Goal: Find contact information: Find contact information

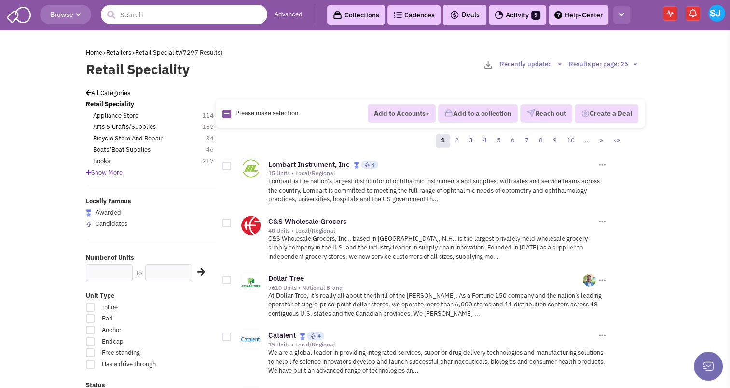
click at [622, 21] on button "button" at bounding box center [621, 15] width 17 height 18
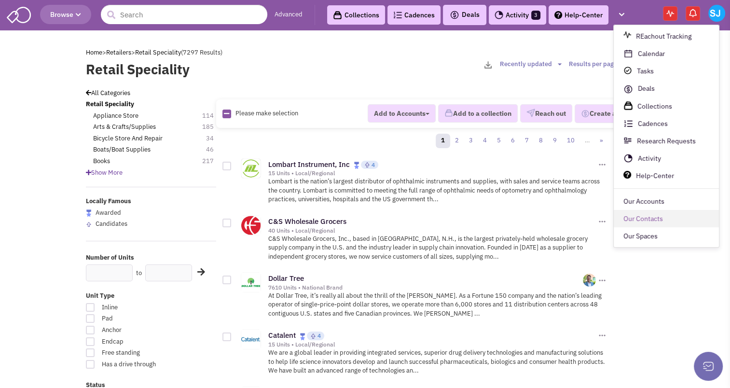
click at [646, 215] on link "Our Contacts" at bounding box center [665, 218] width 105 height 17
click at [645, 217] on link "Our Contacts" at bounding box center [665, 218] width 105 height 17
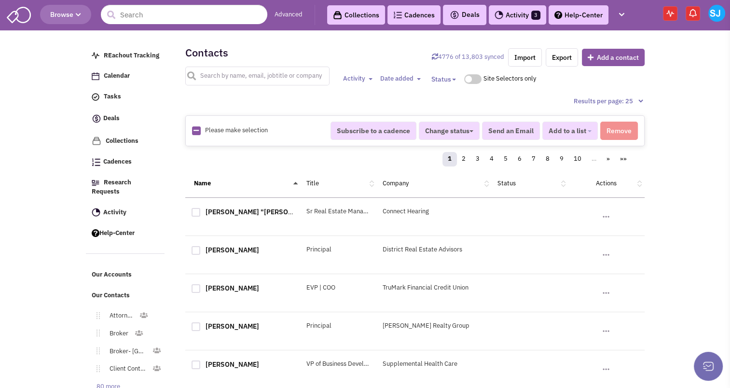
click at [220, 79] on input "text" at bounding box center [257, 76] width 145 height 19
type input "aja"
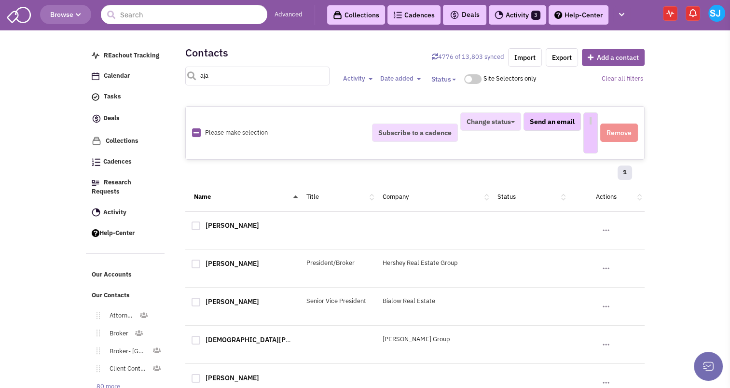
select select
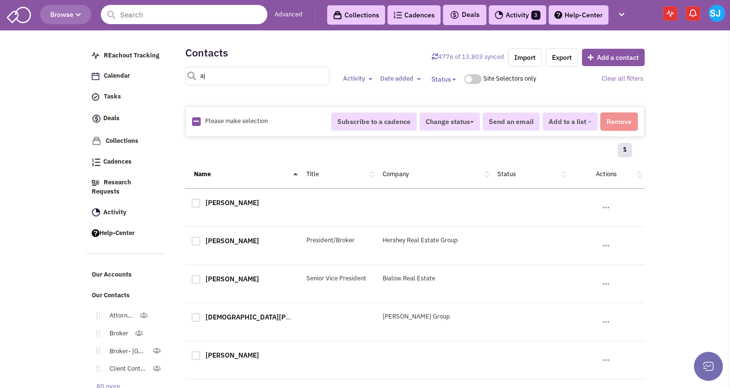
type input "a"
type input "kosh"
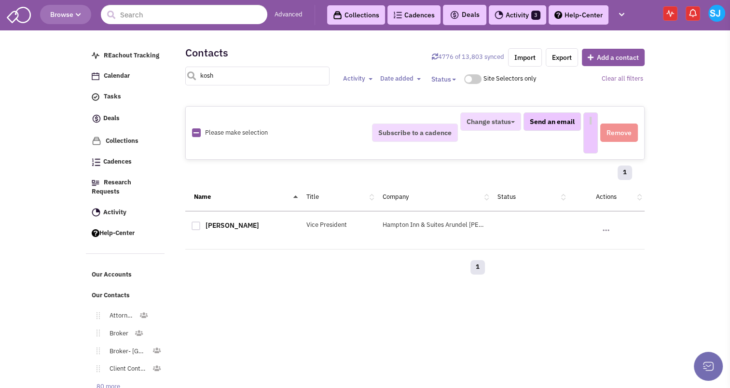
select select
